Goal: Find specific page/section: Find specific page/section

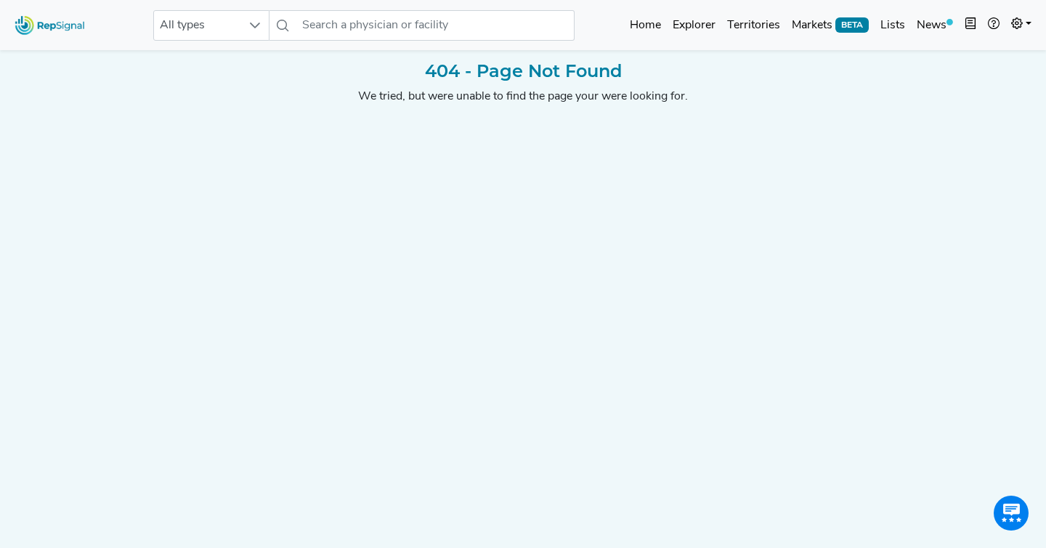
click at [285, 126] on div "404 - Page Not Found We tried, but were unable to find the page your were looki…" at bounding box center [523, 294] width 959 height 466
